Goal: Download file/media

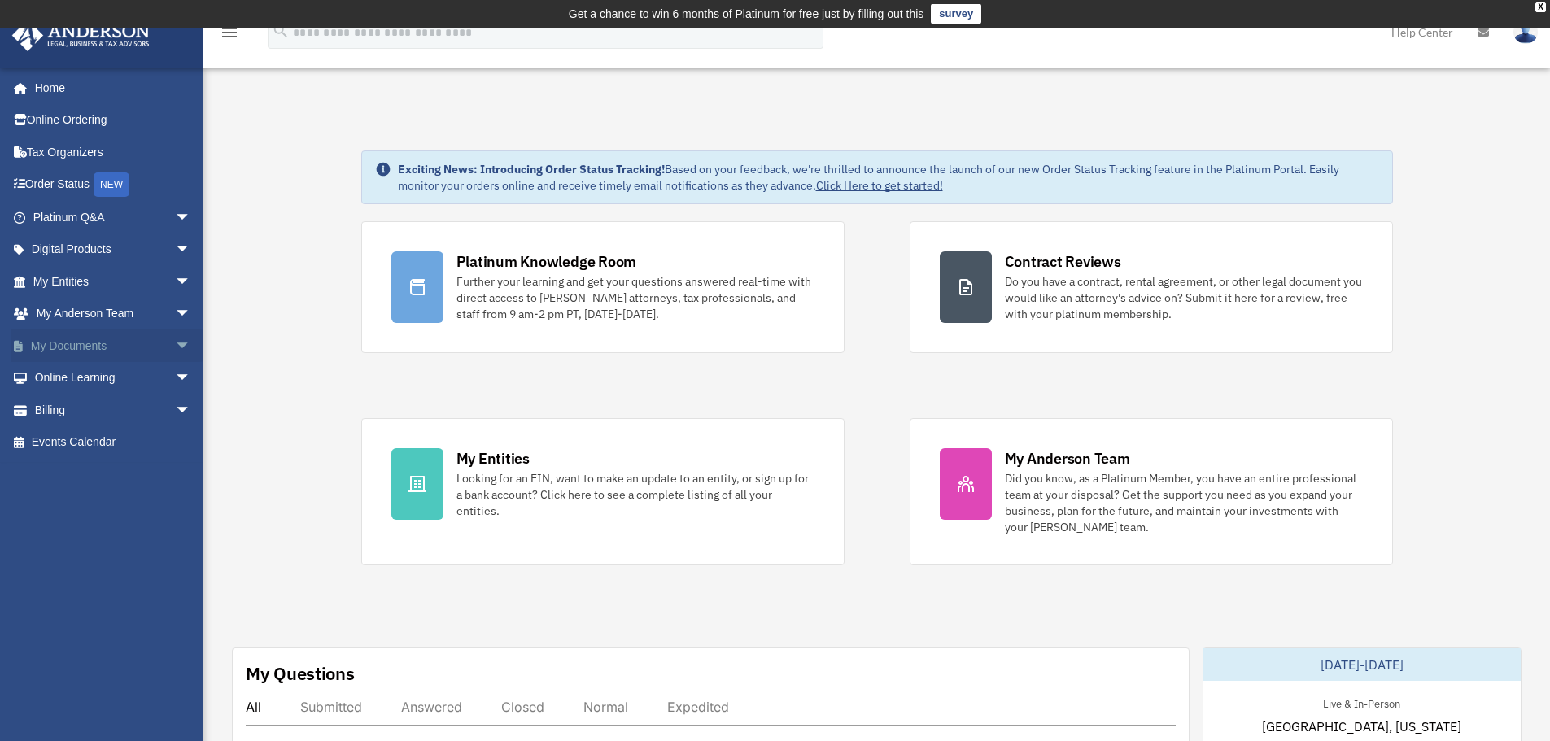
click at [175, 344] on span "arrow_drop_down" at bounding box center [191, 345] width 33 height 33
click at [62, 375] on link "Box" at bounding box center [119, 378] width 193 height 33
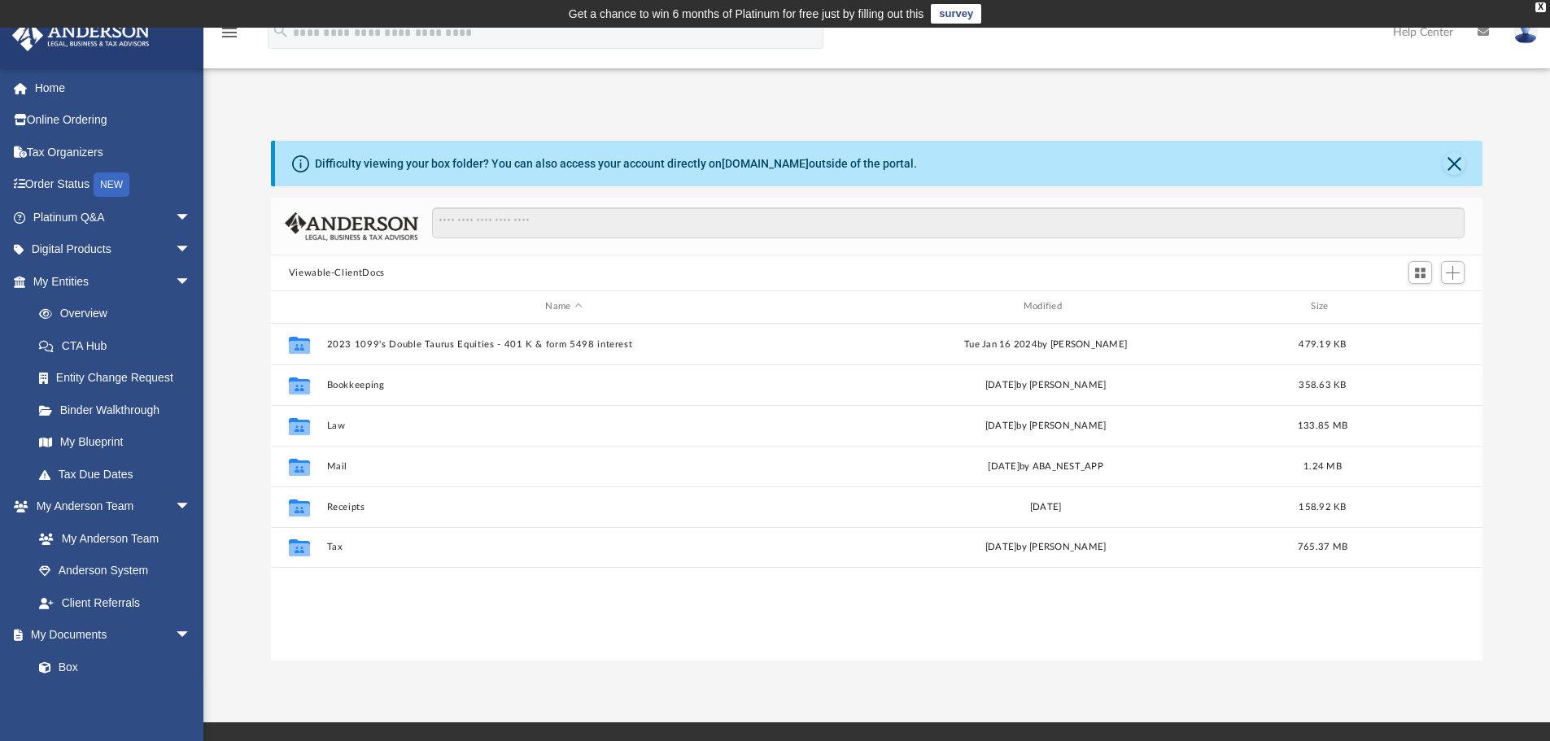
scroll to position [358, 1199]
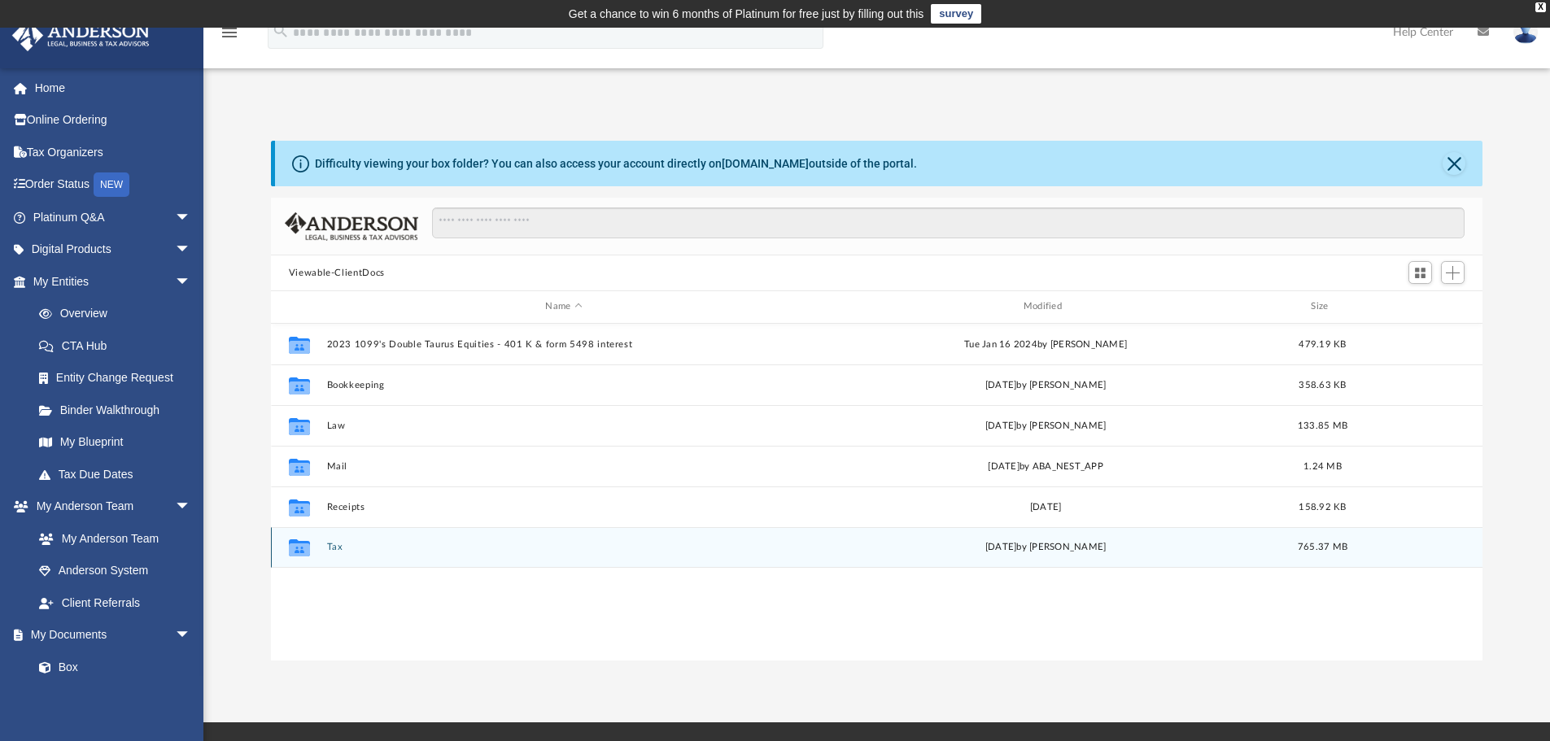
click at [338, 545] on button "Tax" at bounding box center [563, 547] width 474 height 11
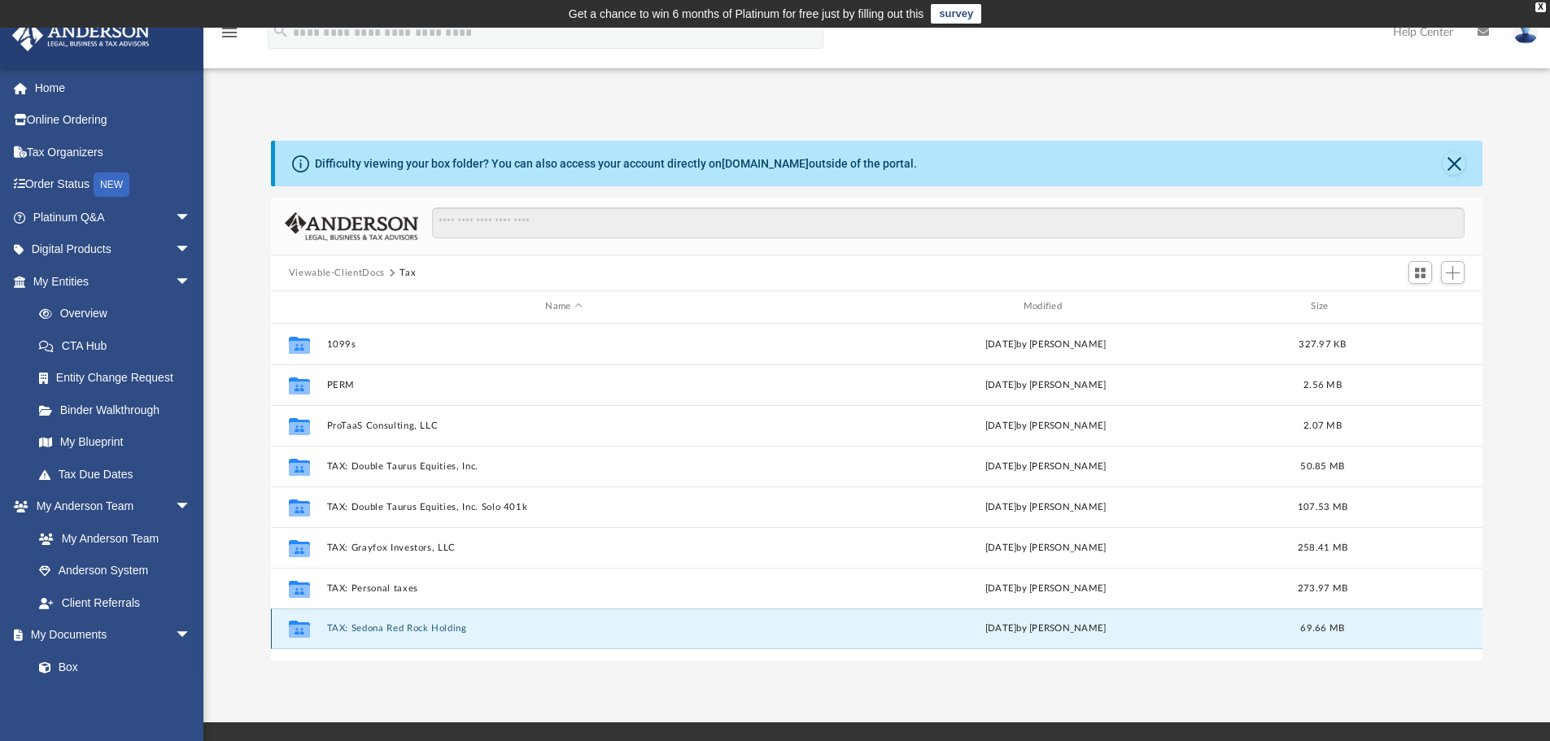
click at [375, 628] on button "TAX: Sedona Red Rock Holding" at bounding box center [563, 628] width 474 height 11
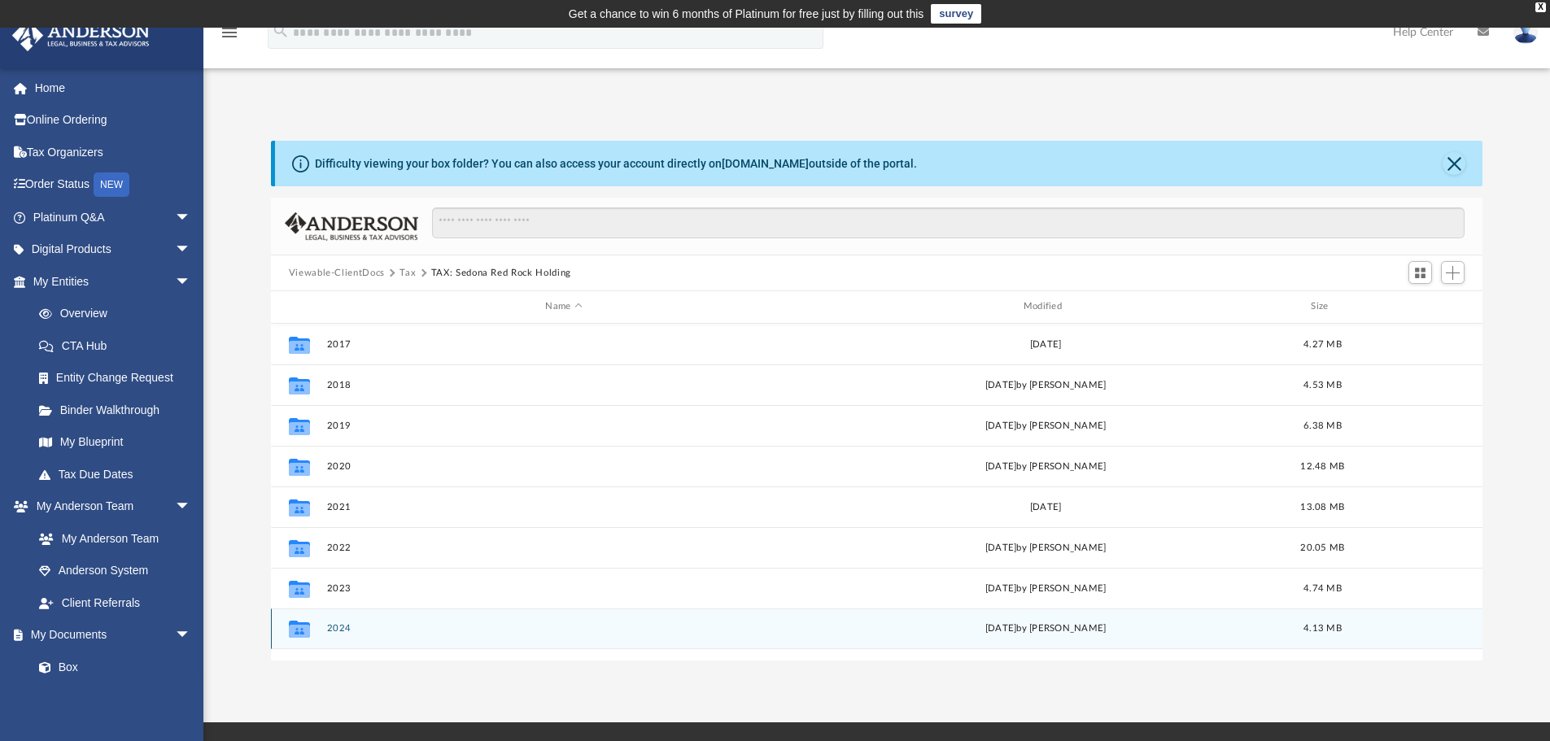
click at [349, 628] on button "2024" at bounding box center [563, 628] width 474 height 11
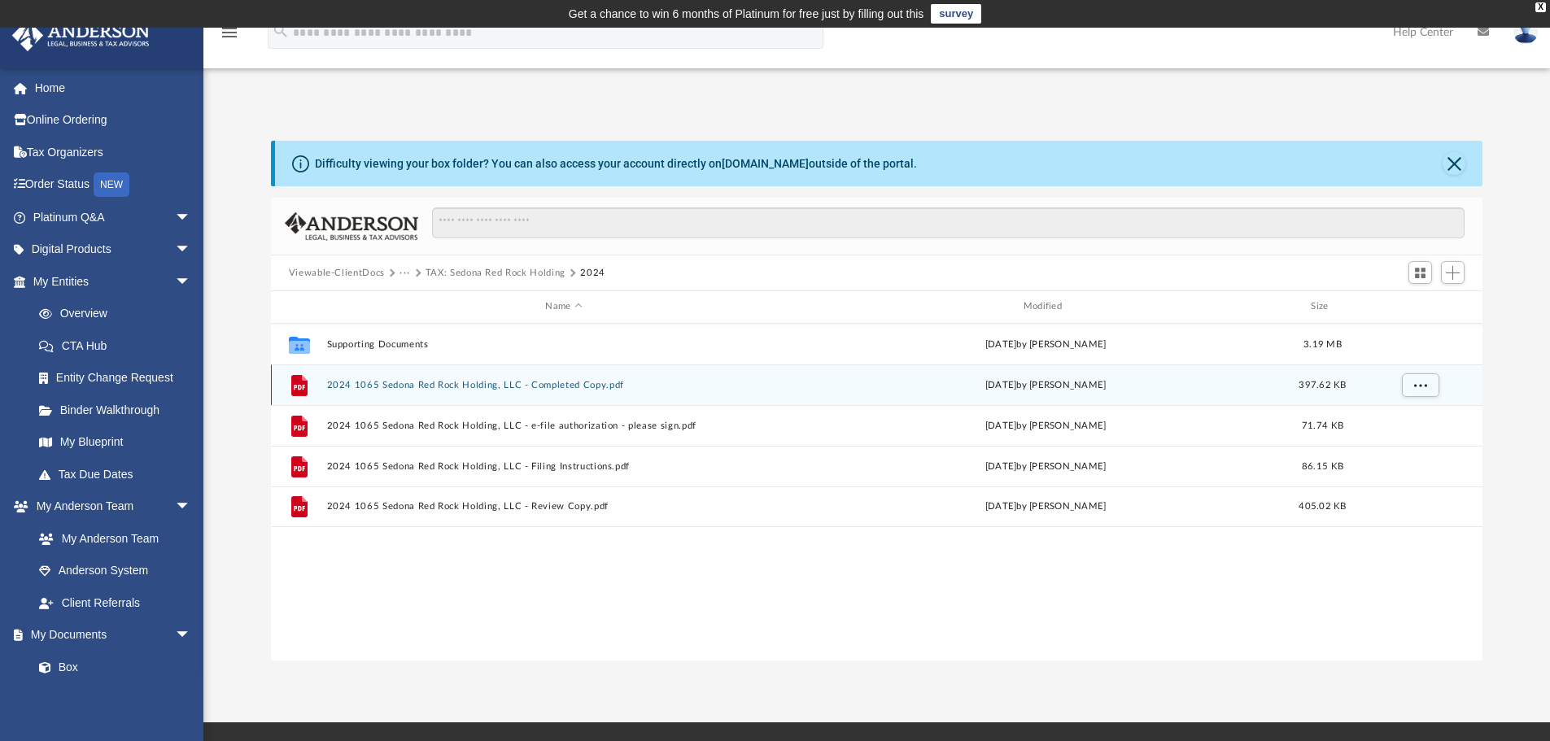
click at [465, 384] on button "2024 1065 Sedona Red Rock Holding, LLC - Completed Copy.pdf" at bounding box center [563, 385] width 474 height 11
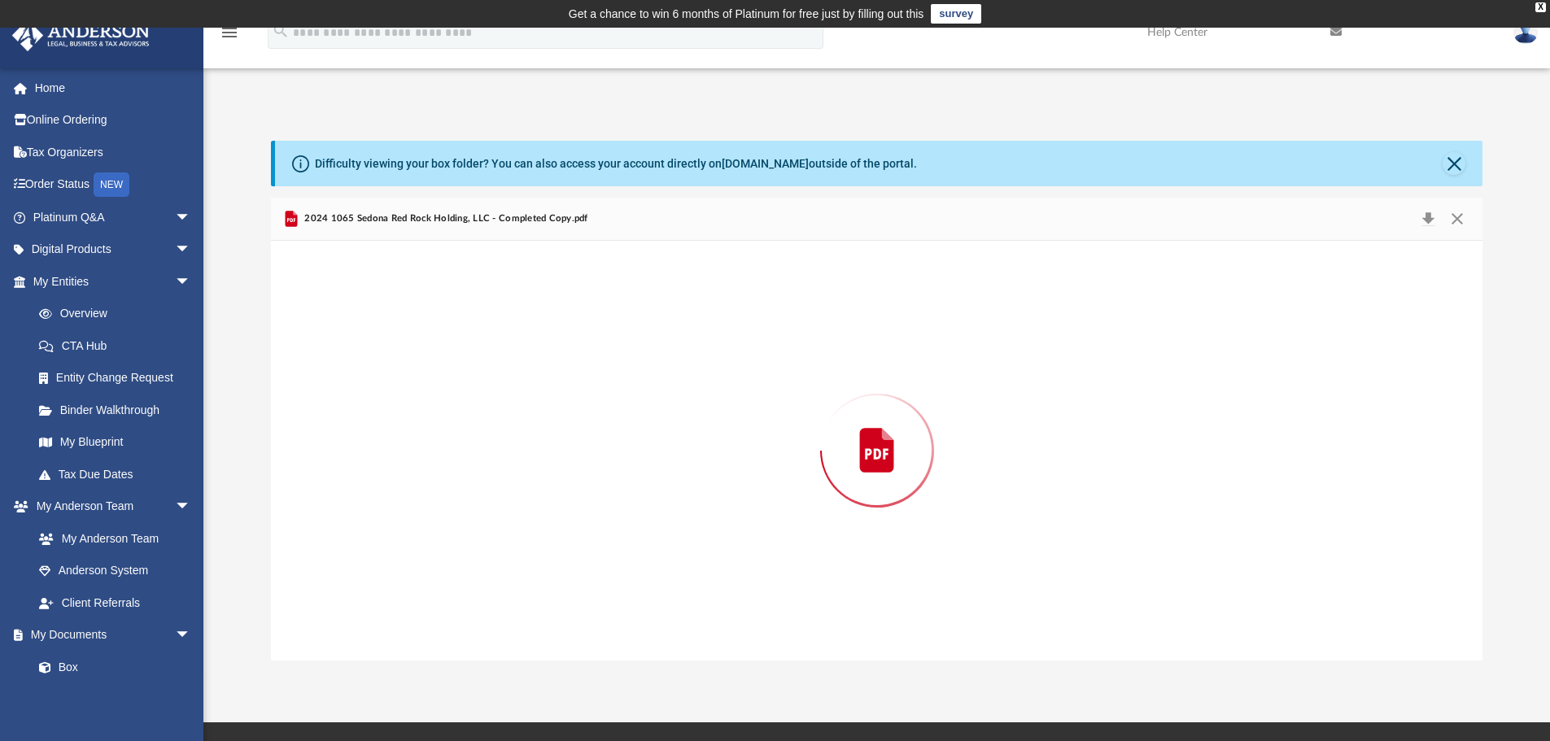
click at [465, 384] on div "Preview" at bounding box center [877, 451] width 1212 height 420
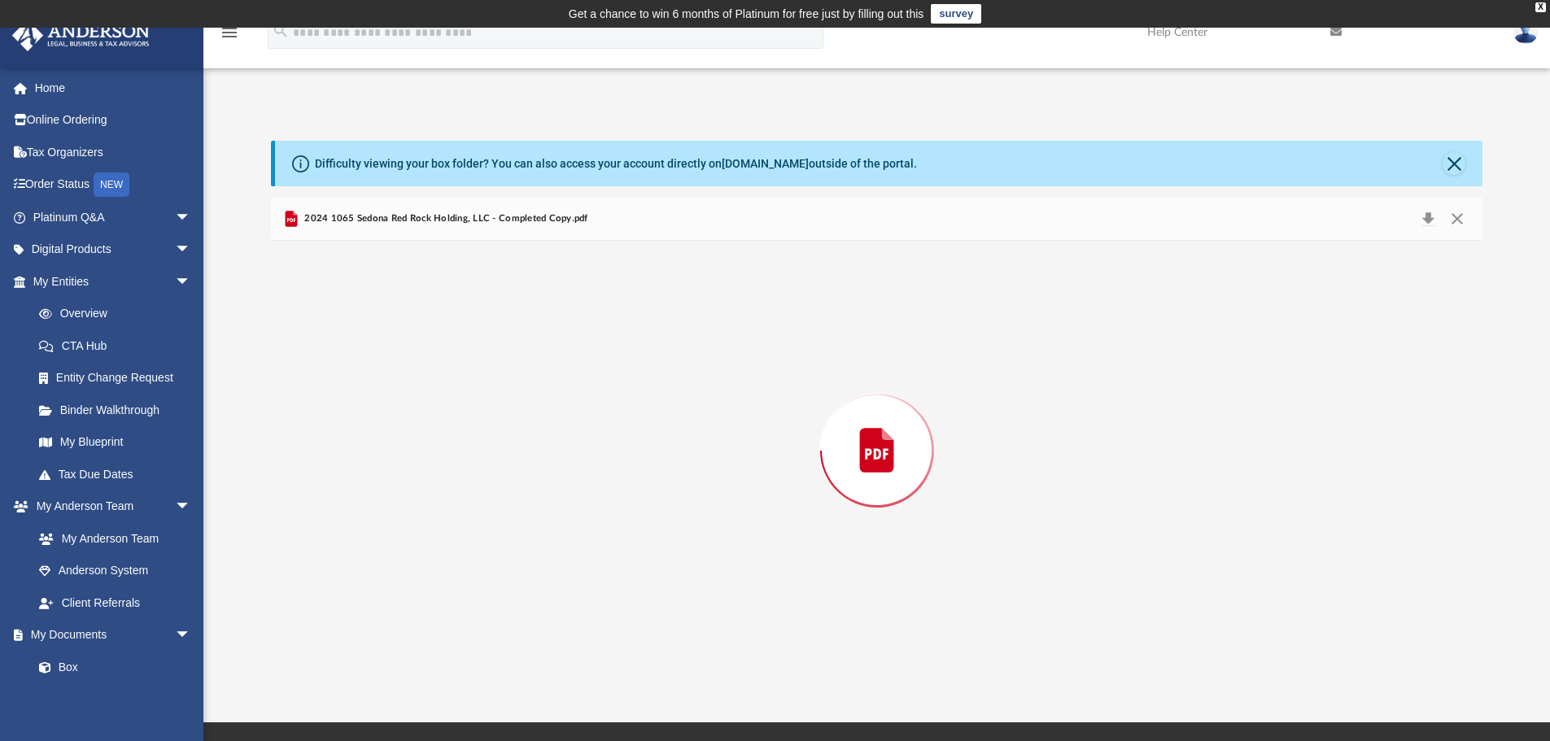
scroll to position [1098, 0]
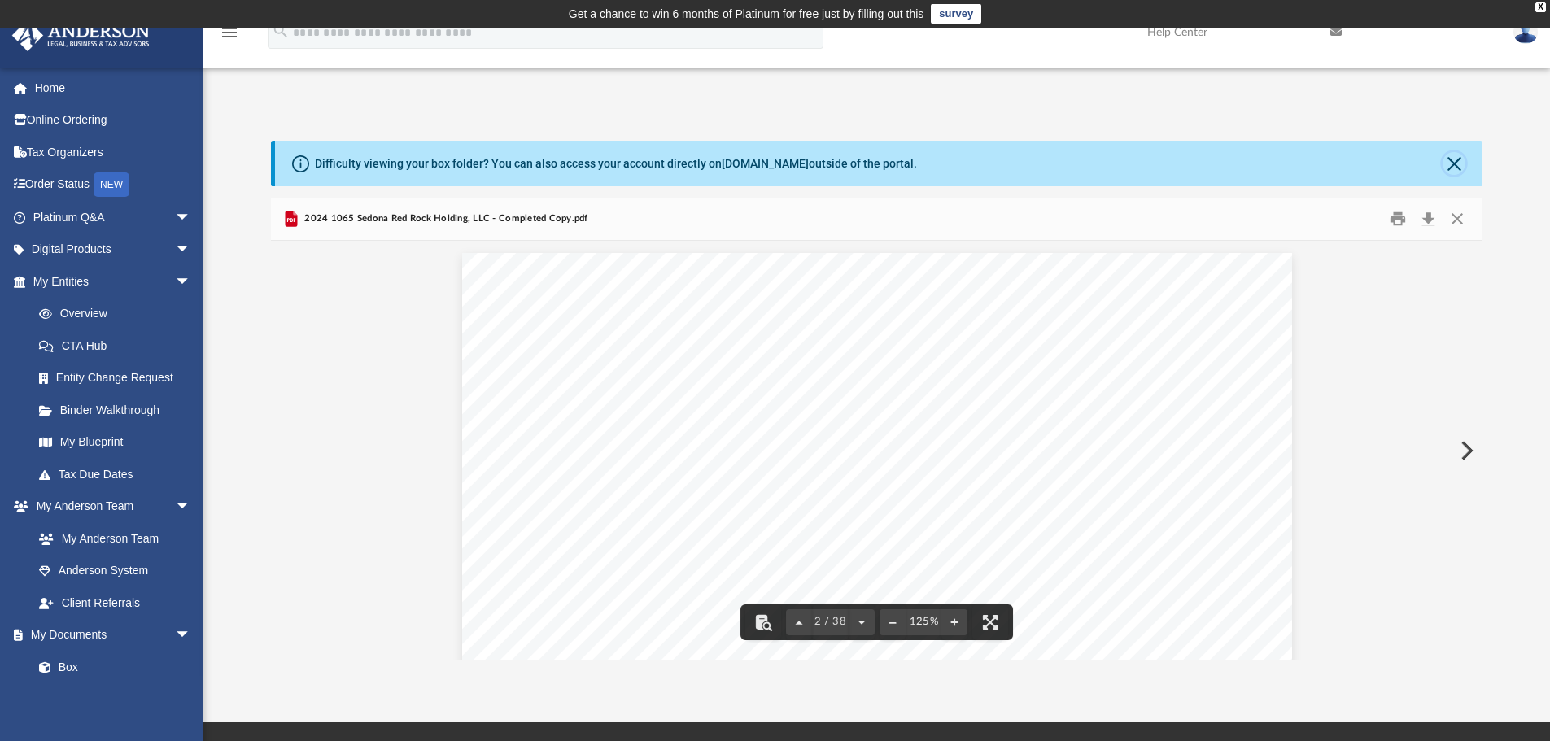
drag, startPoint x: 1449, startPoint y: 161, endPoint x: 1358, endPoint y: 179, distance: 92.9
click at [1449, 161] on button "Close" at bounding box center [1453, 163] width 23 height 23
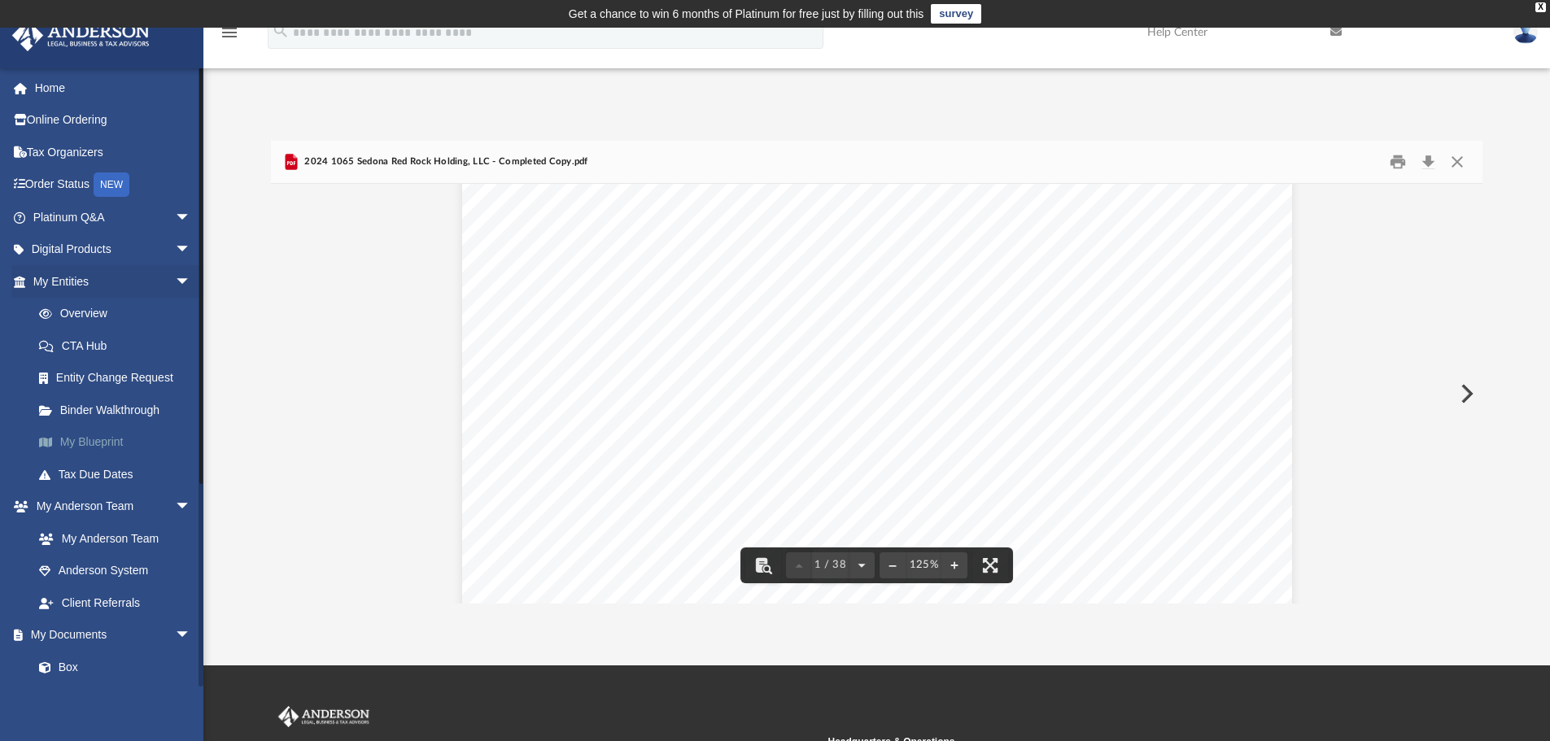
scroll to position [0, 0]
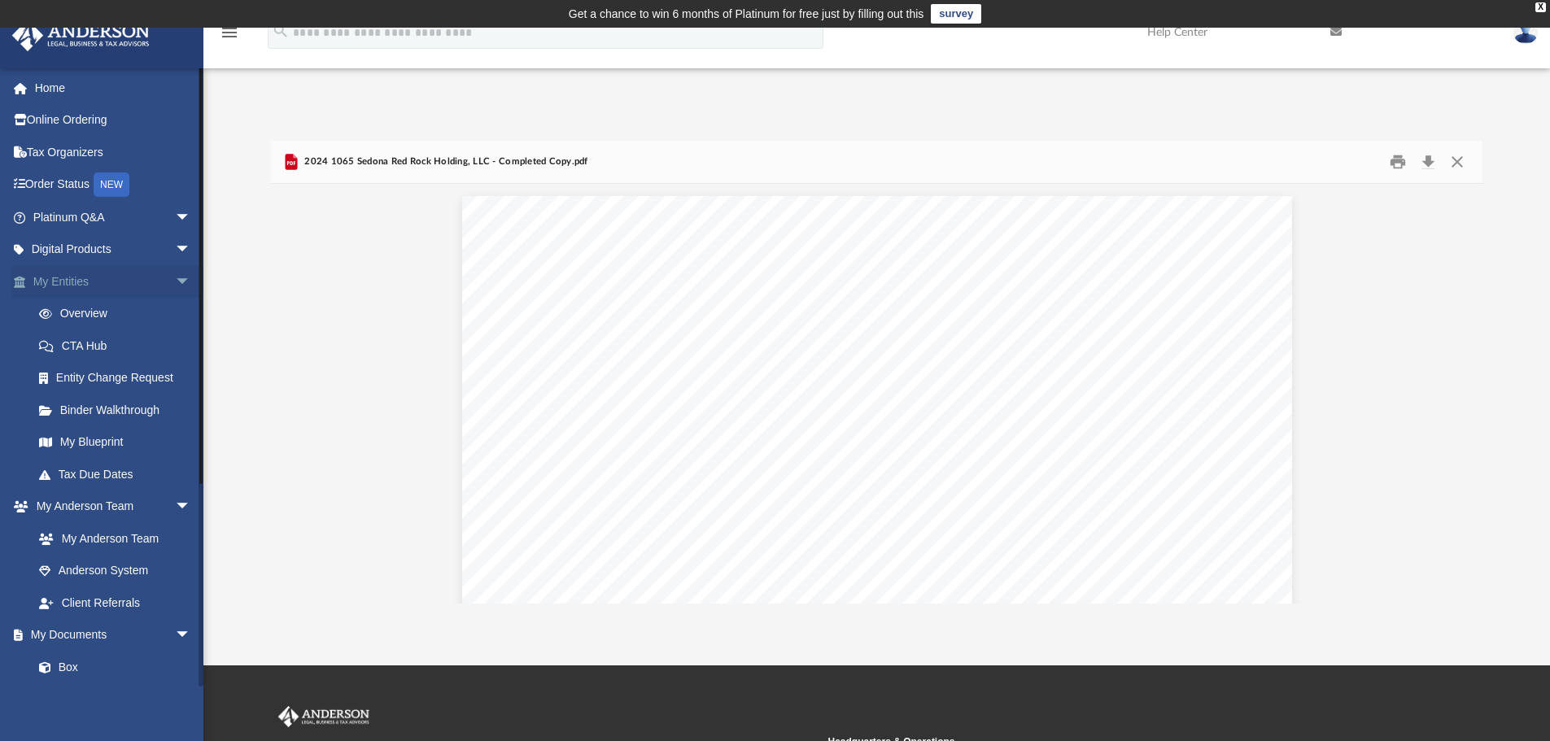
click at [175, 280] on span "arrow_drop_down" at bounding box center [191, 281] width 33 height 33
click at [45, 71] on div "Home Online Ordering Tax Organizers Order Status NEW Platinum Q&A arrow_drop_do…" at bounding box center [108, 426] width 216 height 716
click at [47, 84] on link "Home" at bounding box center [113, 88] width 204 height 33
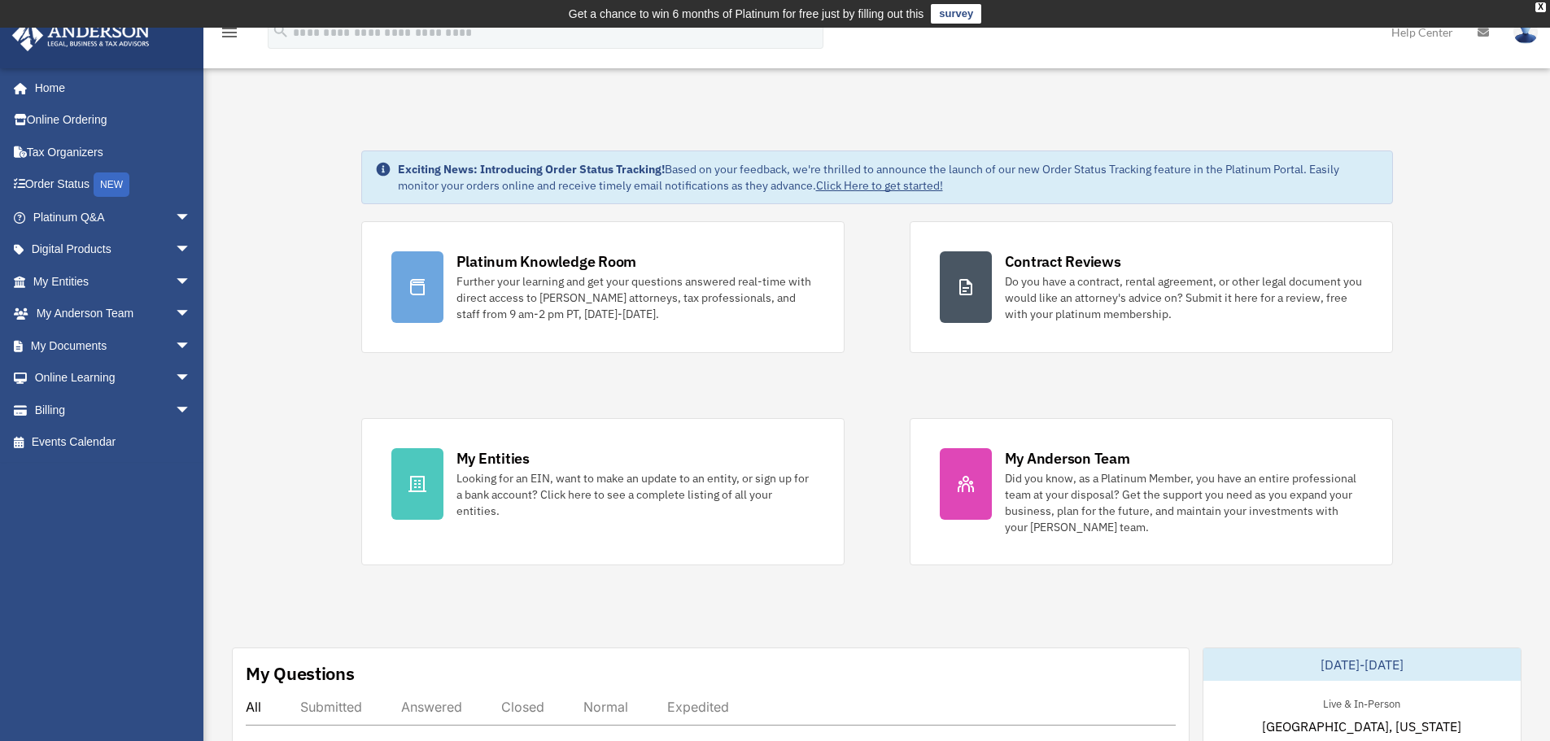
click at [1527, 30] on img at bounding box center [1525, 32] width 24 height 24
click at [1203, 136] on link "Logout" at bounding box center [1281, 141] width 163 height 33
